Goal: Check status: Check status

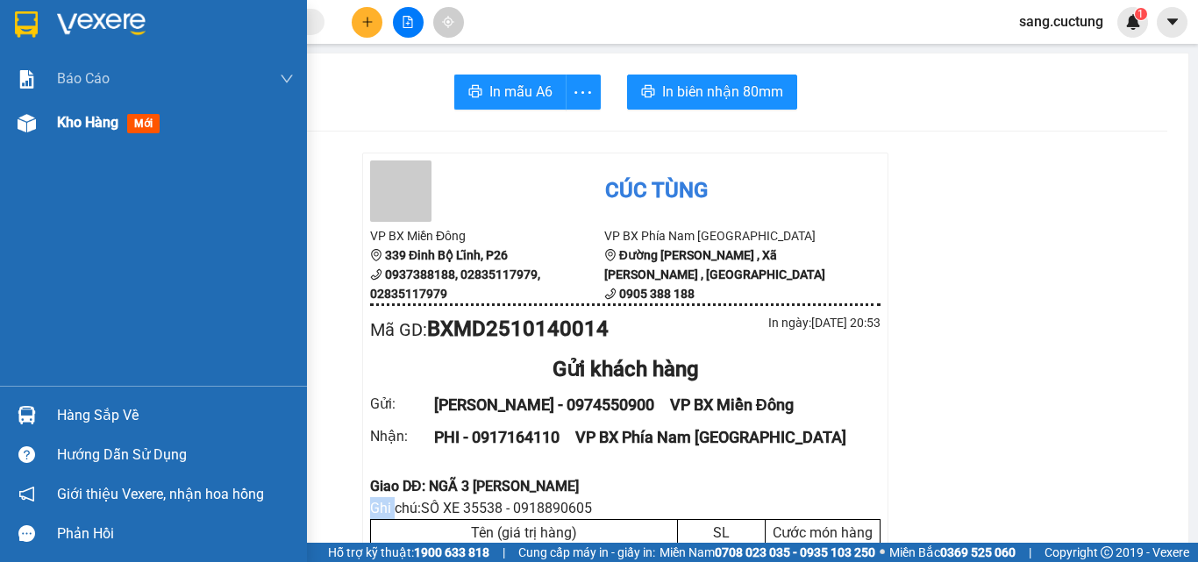
click at [39, 125] on div at bounding box center [26, 123] width 31 height 31
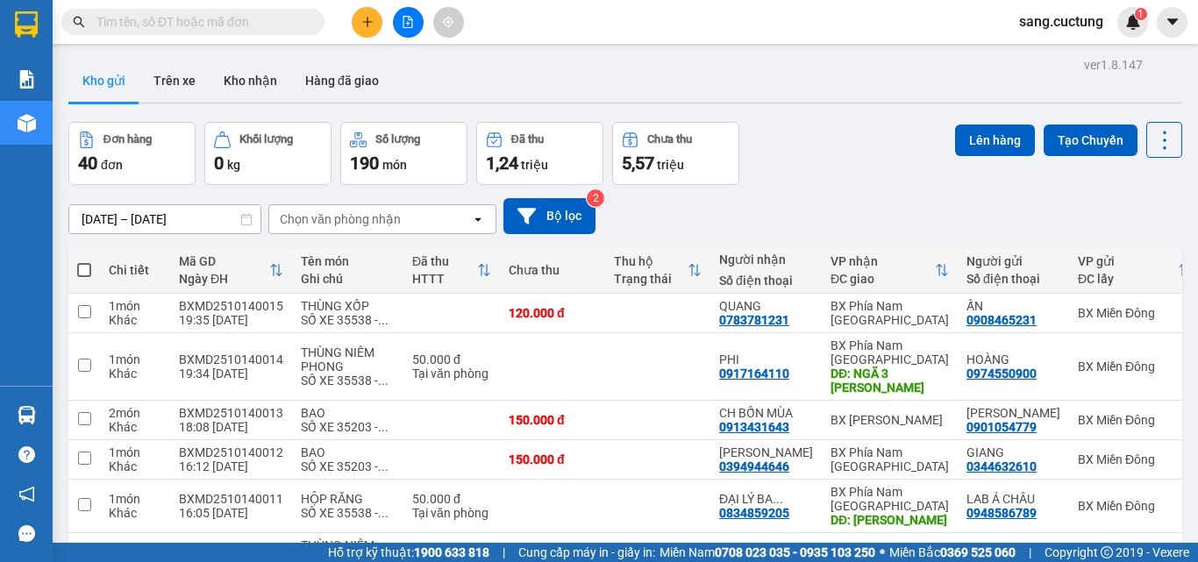
click at [149, 223] on input "[DATE] – [DATE]" at bounding box center [164, 219] width 191 height 28
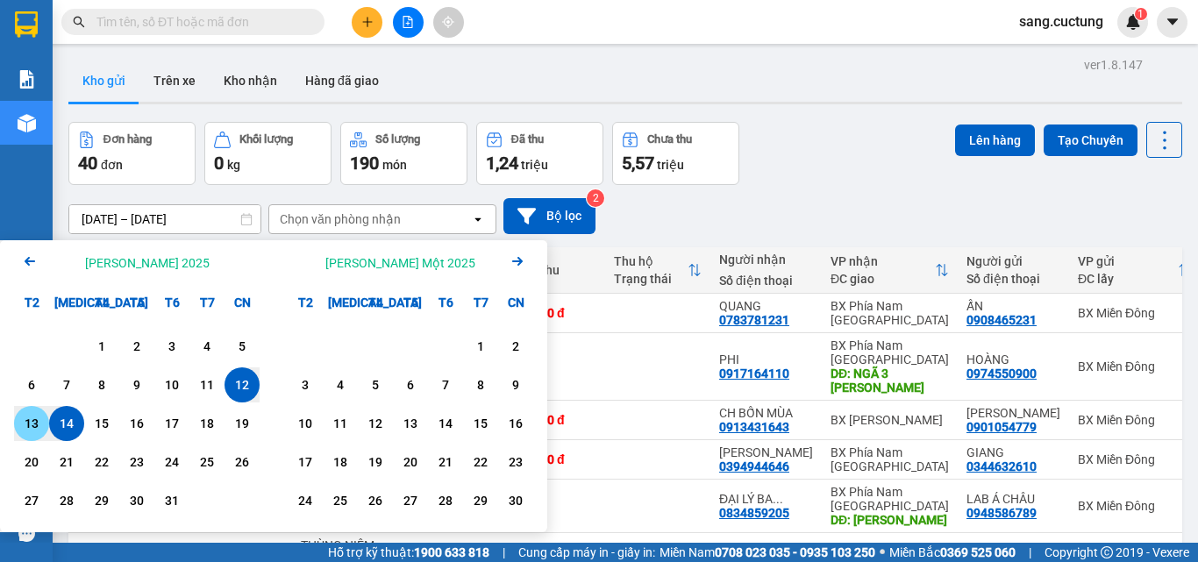
click at [44, 420] on div "13" at bounding box center [31, 423] width 35 height 35
type input "[DATE] – [DATE]"
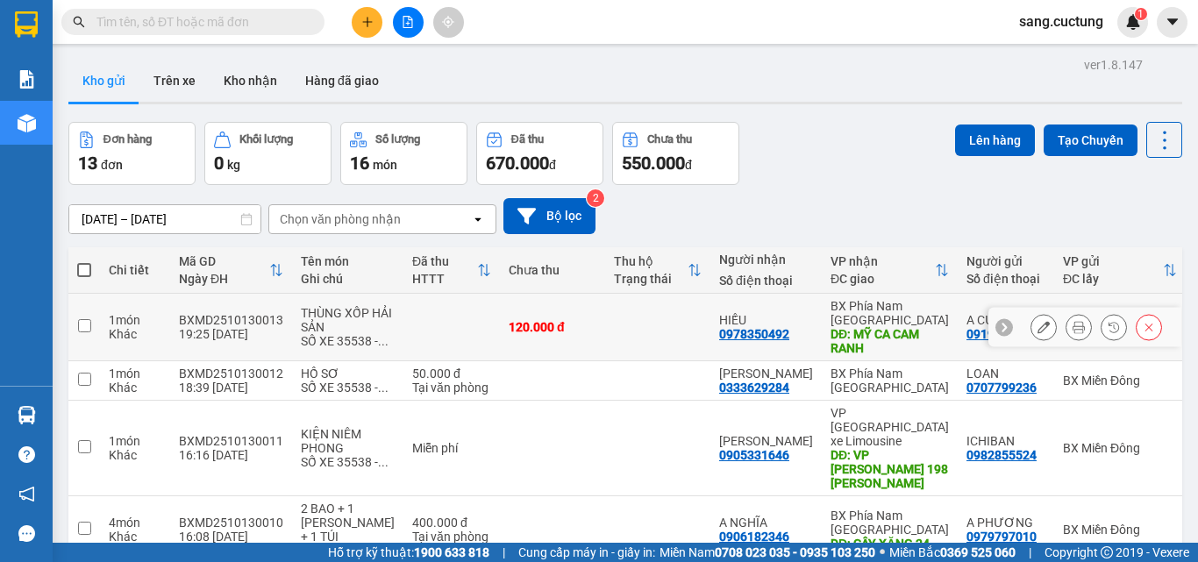
scroll to position [88, 0]
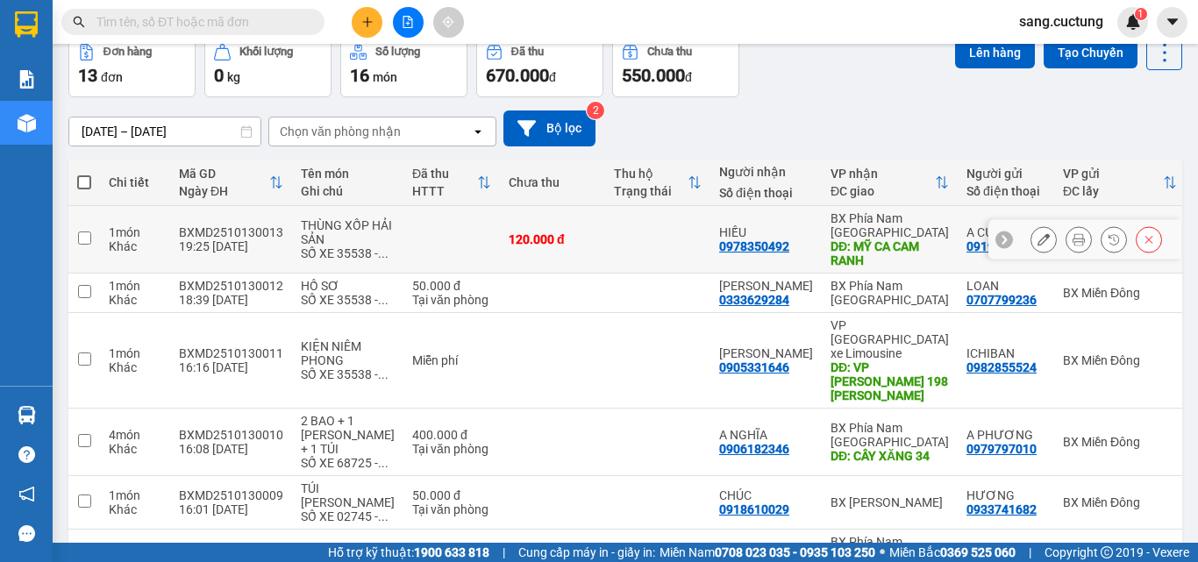
click at [468, 248] on td at bounding box center [451, 240] width 96 height 68
checkbox input "true"
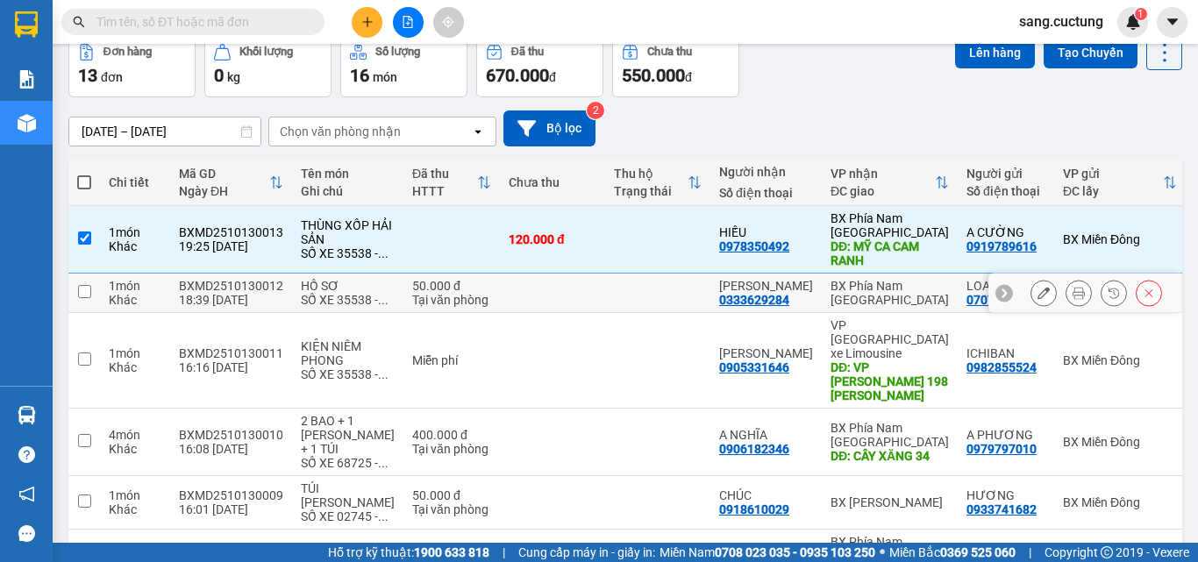
click at [451, 293] on div "50.000 đ" at bounding box center [451, 286] width 79 height 14
checkbox input "true"
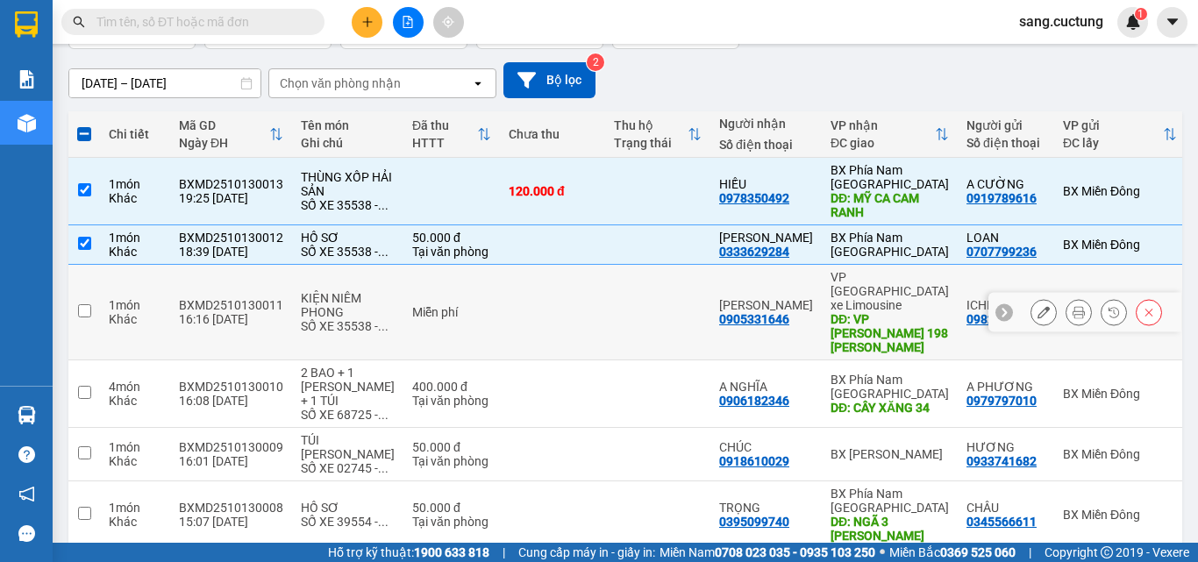
scroll to position [175, 0]
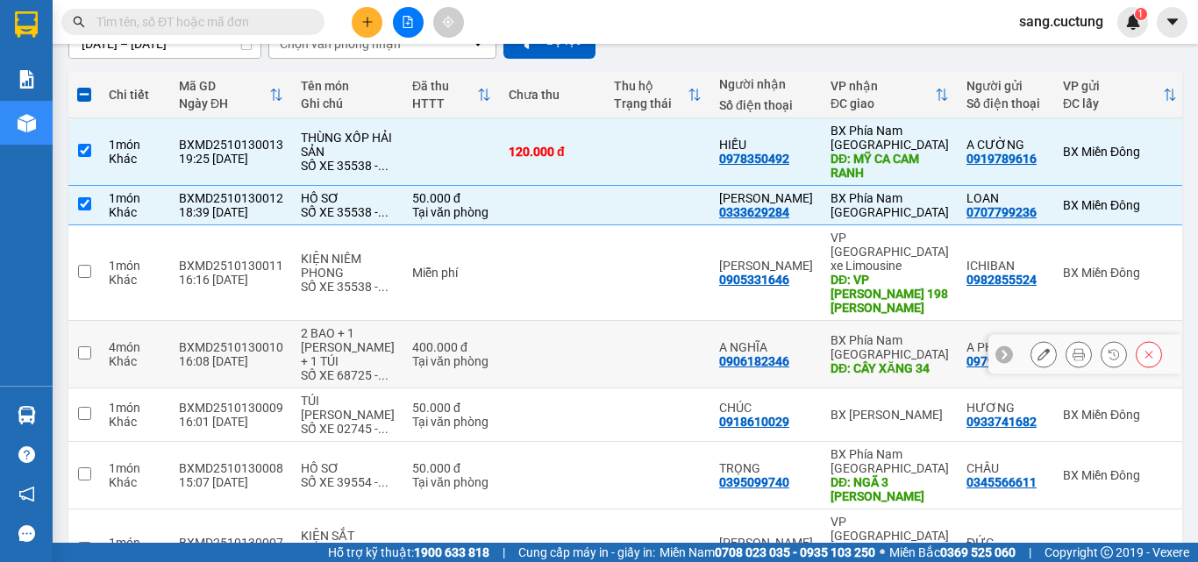
click at [466, 360] on div "Tại văn phòng" at bounding box center [451, 361] width 79 height 14
checkbox input "true"
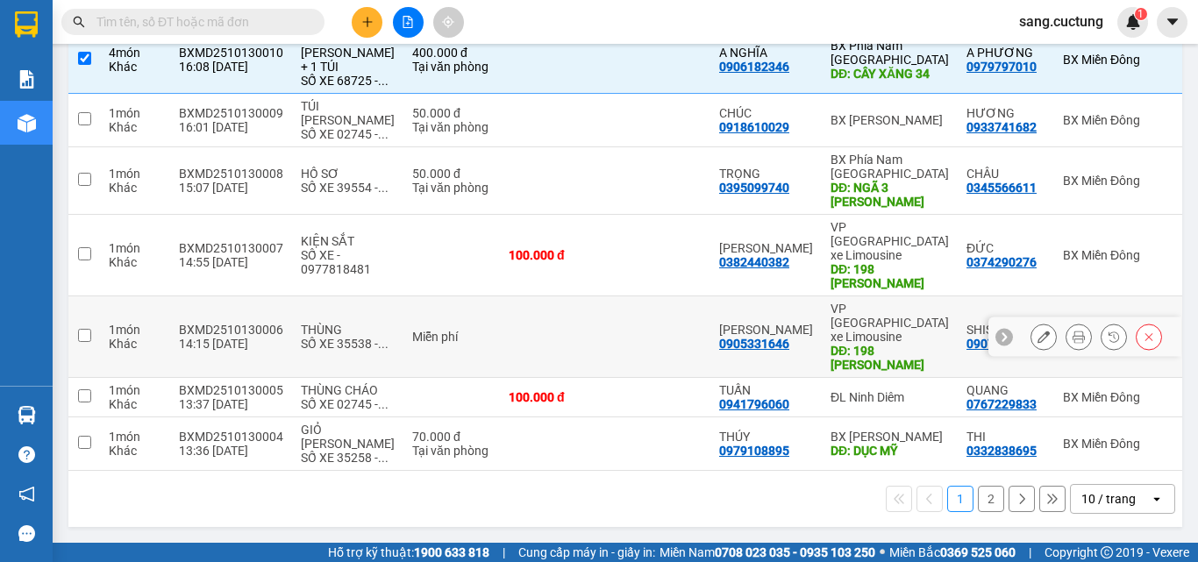
scroll to position [498, 0]
click at [1153, 503] on div "open" at bounding box center [1162, 499] width 25 height 28
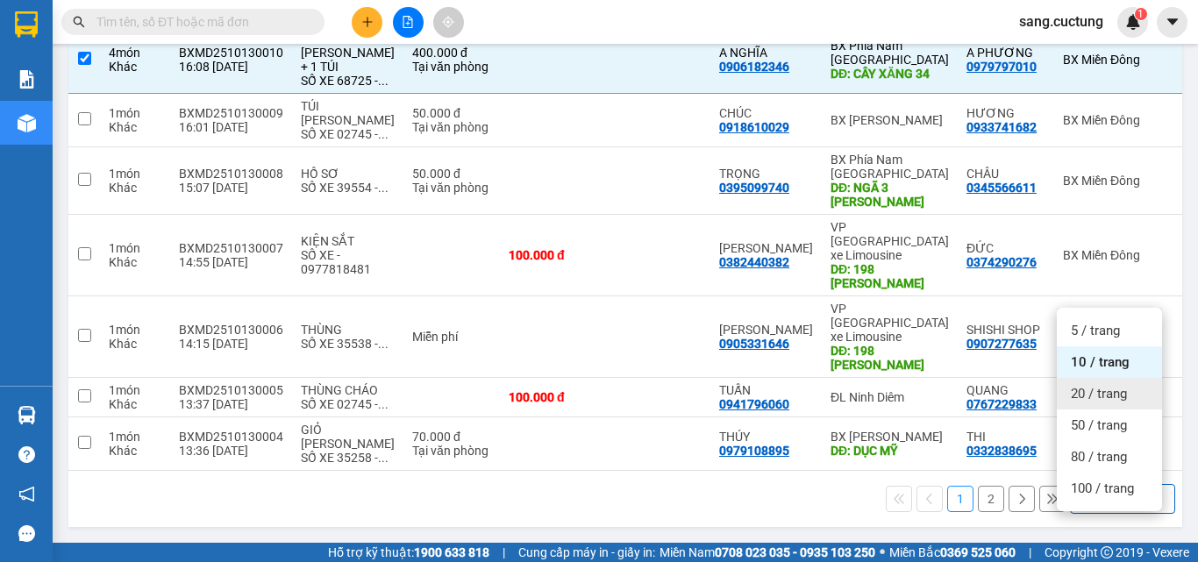
click at [1120, 385] on span "20 / trang" at bounding box center [1099, 394] width 56 height 18
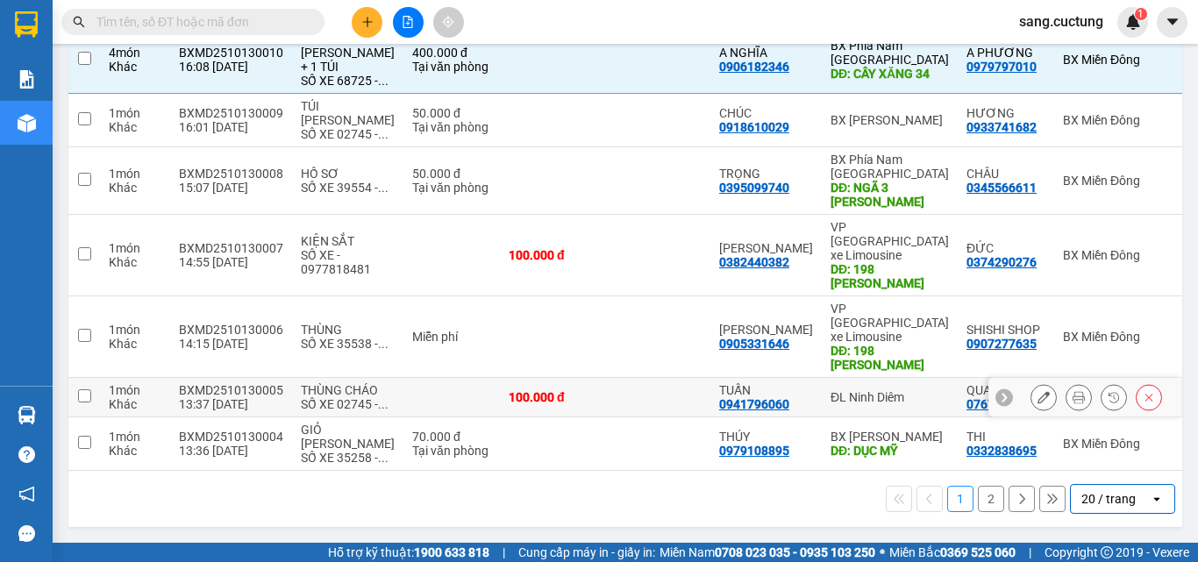
checkbox input "false"
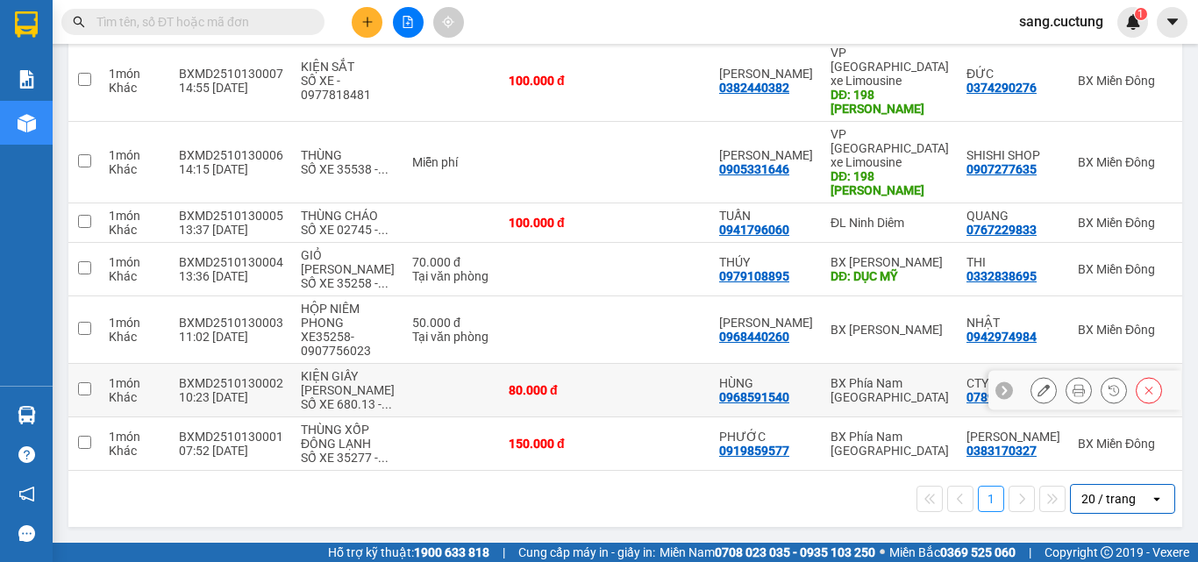
scroll to position [539, 0]
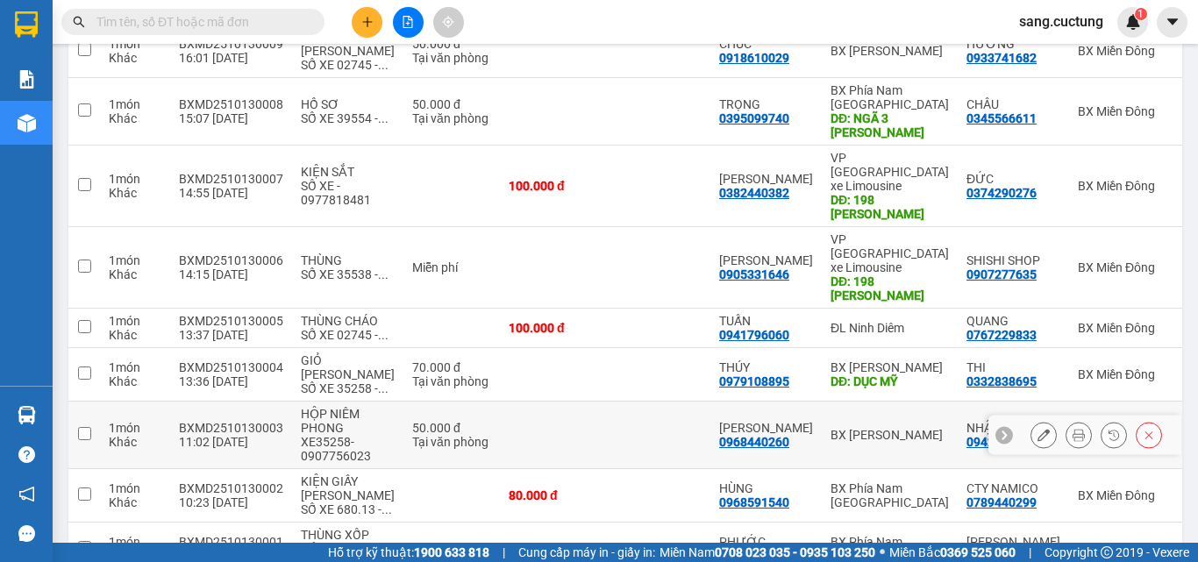
click at [500, 460] on td at bounding box center [552, 436] width 105 height 68
checkbox input "true"
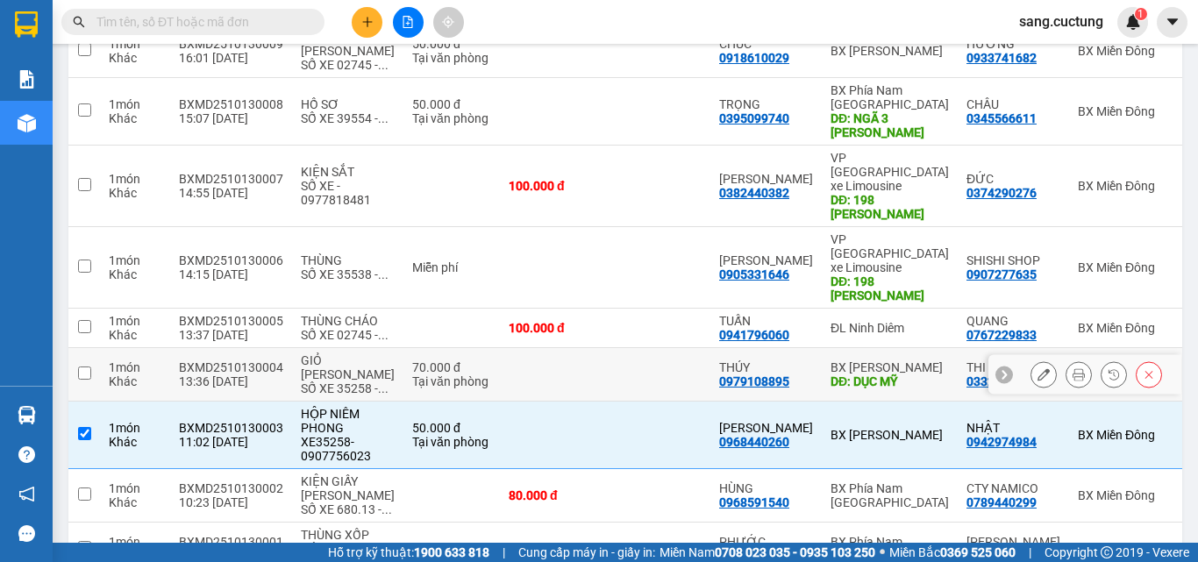
click at [467, 389] on div "Tại văn phòng" at bounding box center [451, 382] width 79 height 14
checkbox input "true"
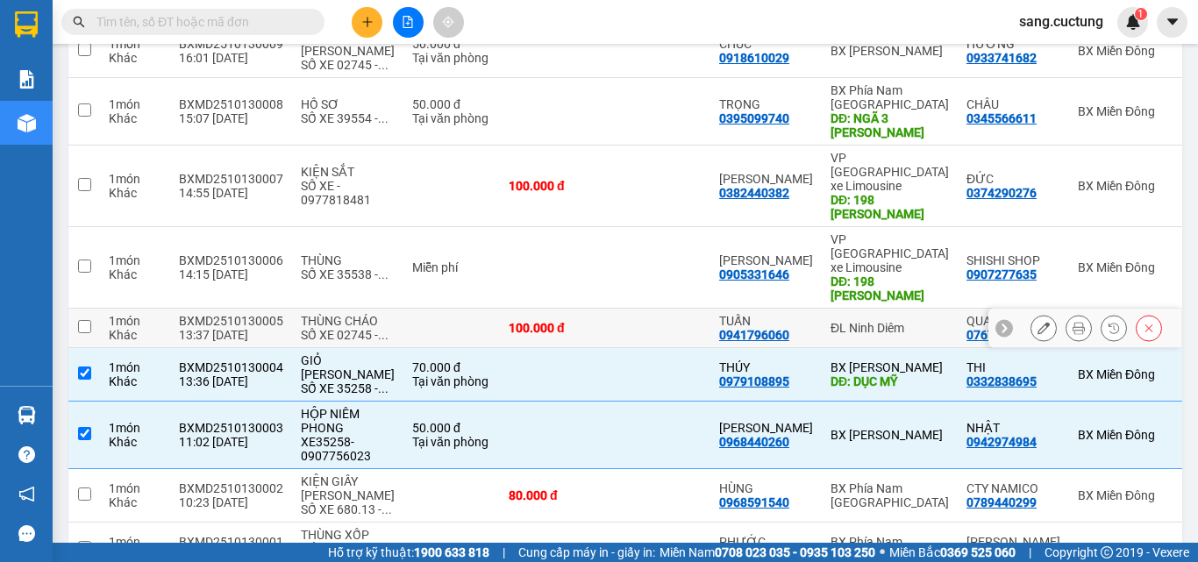
click at [448, 330] on td at bounding box center [451, 328] width 96 height 39
checkbox input "true"
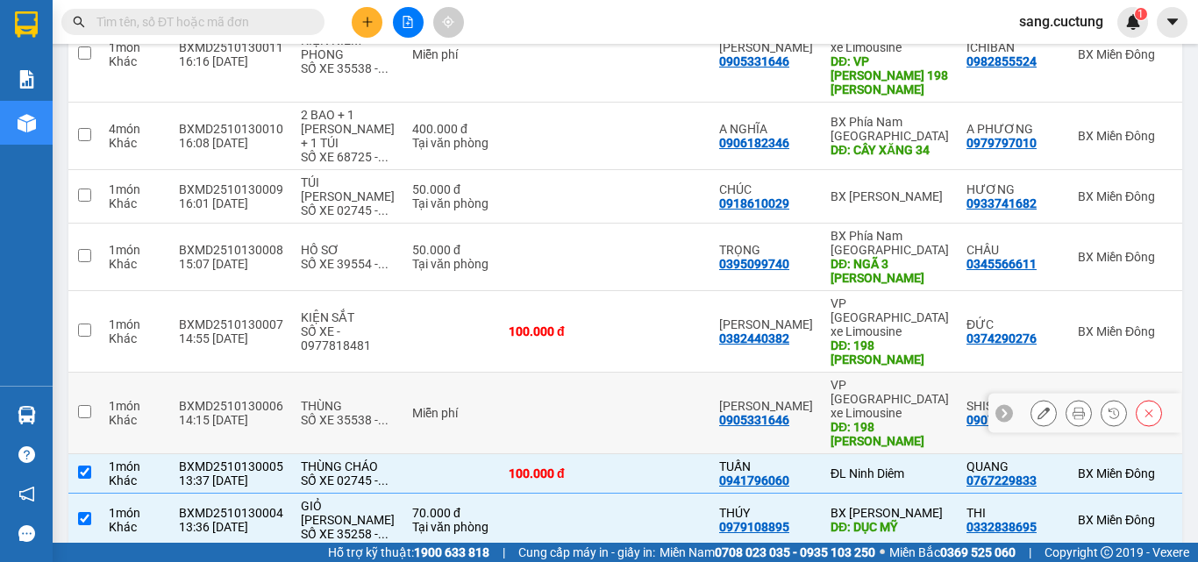
scroll to position [364, 0]
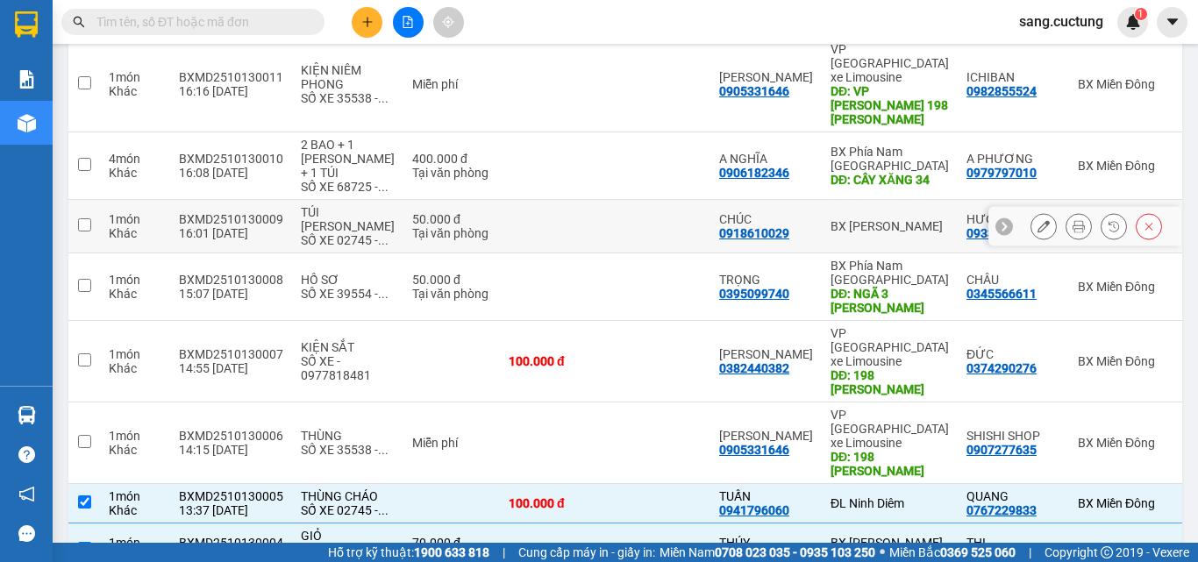
click at [462, 238] on div "Tại văn phòng" at bounding box center [451, 233] width 79 height 14
checkbox input "true"
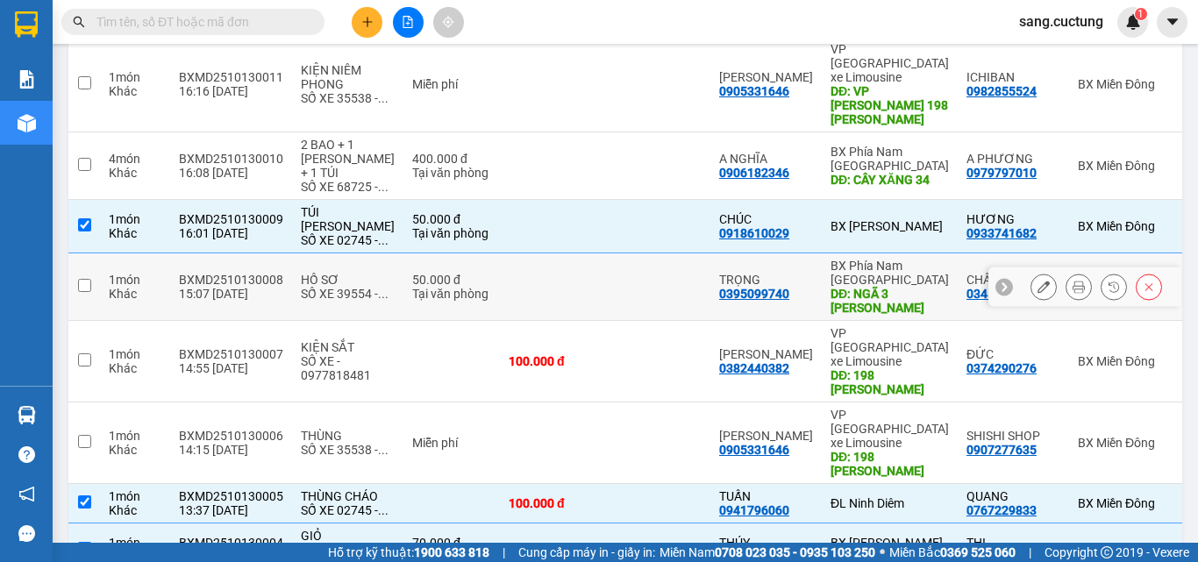
scroll to position [452, 0]
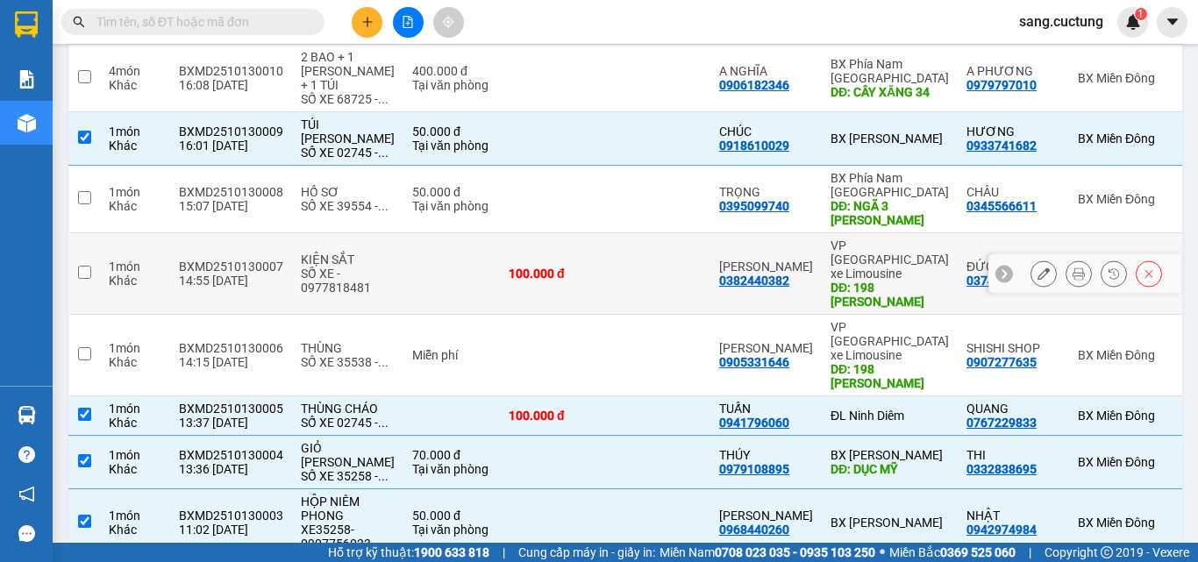
click at [424, 292] on td at bounding box center [451, 274] width 96 height 82
checkbox input "true"
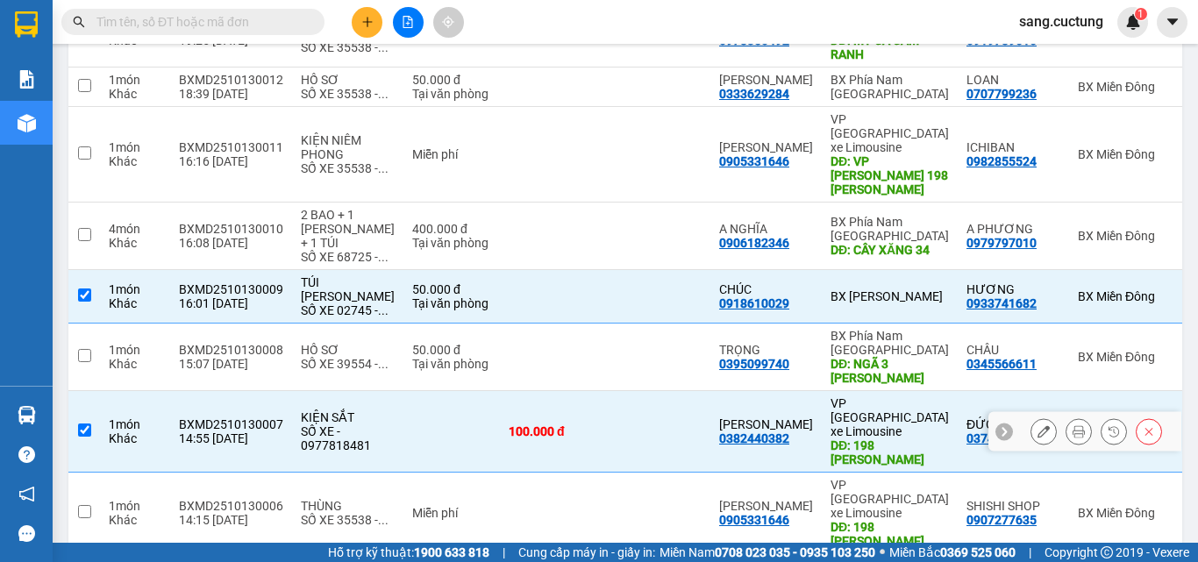
scroll to position [276, 0]
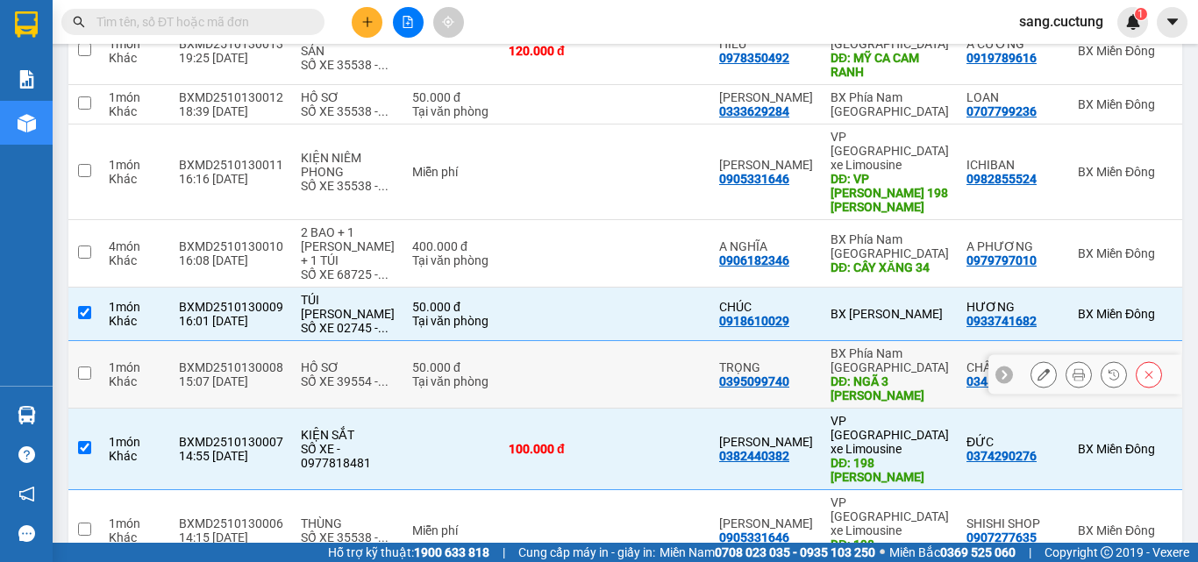
click at [435, 387] on div "Tại văn phòng" at bounding box center [451, 382] width 79 height 14
checkbox input "true"
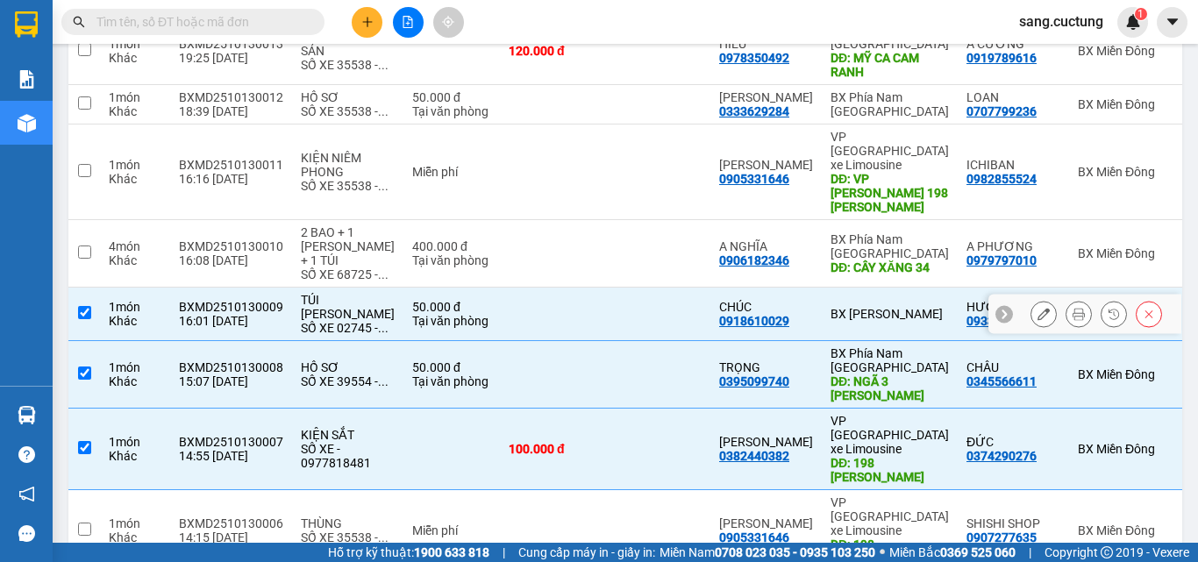
scroll to position [101, 0]
